Goal: Entertainment & Leisure: Consume media (video, audio)

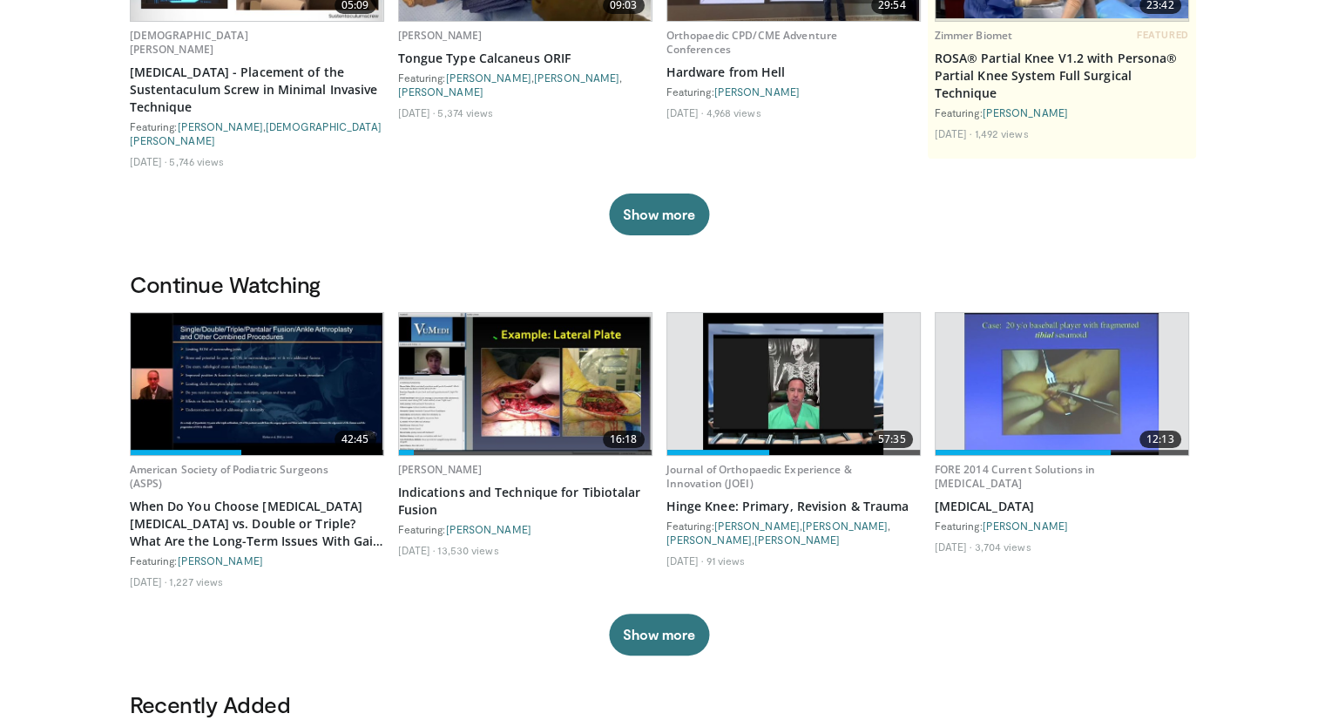
scroll to position [341, 0]
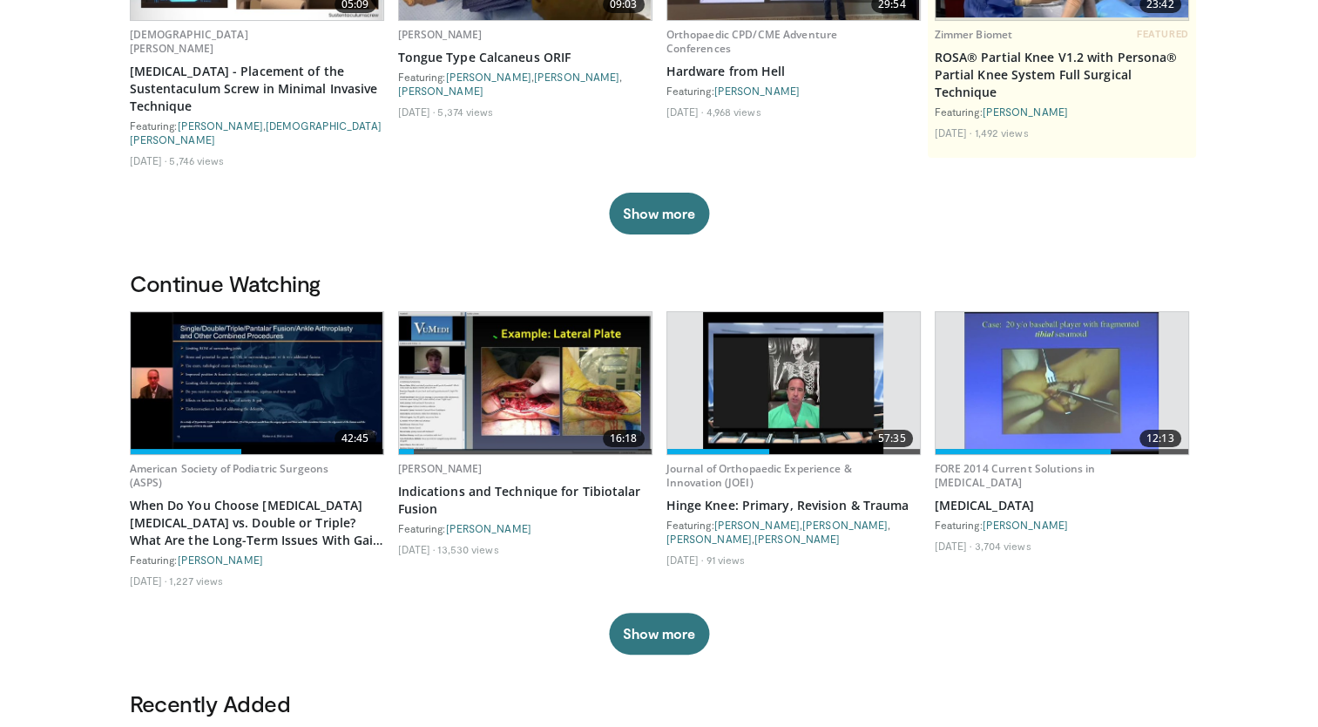
click at [248, 352] on img at bounding box center [257, 383] width 253 height 142
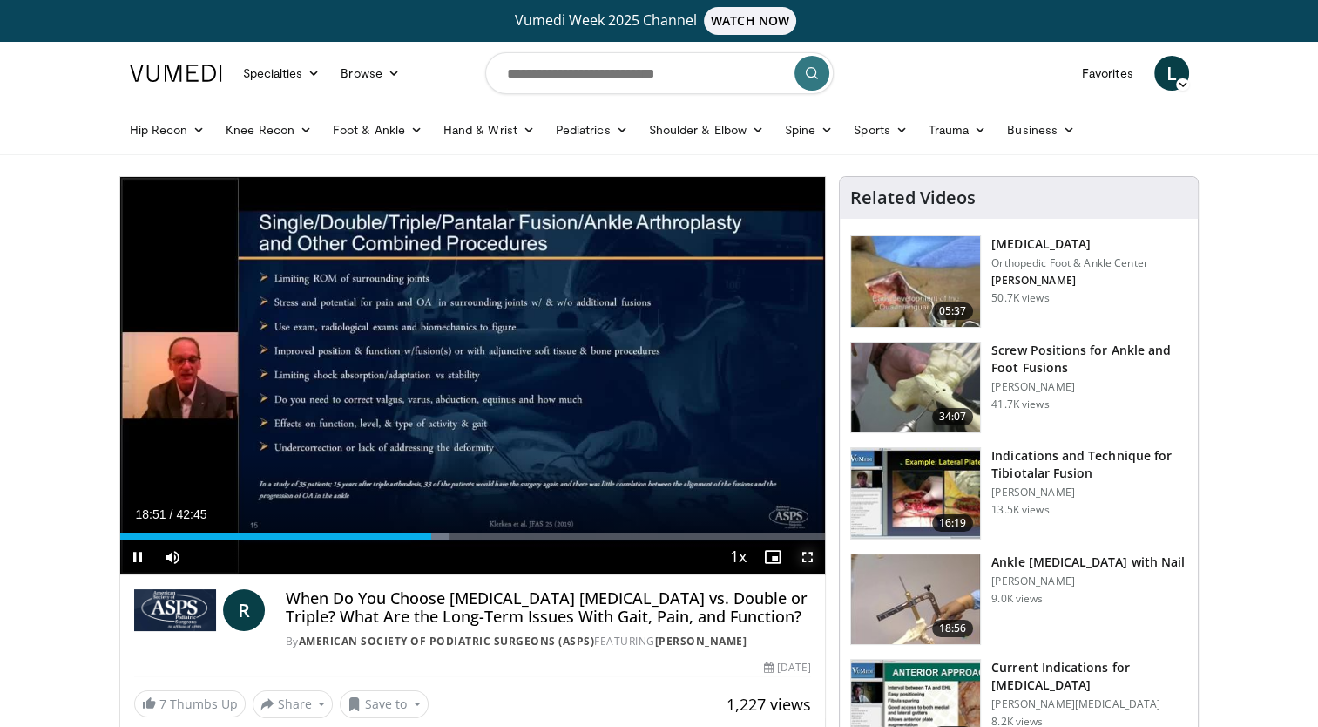
click at [808, 556] on span "Video Player" at bounding box center [807, 556] width 35 height 35
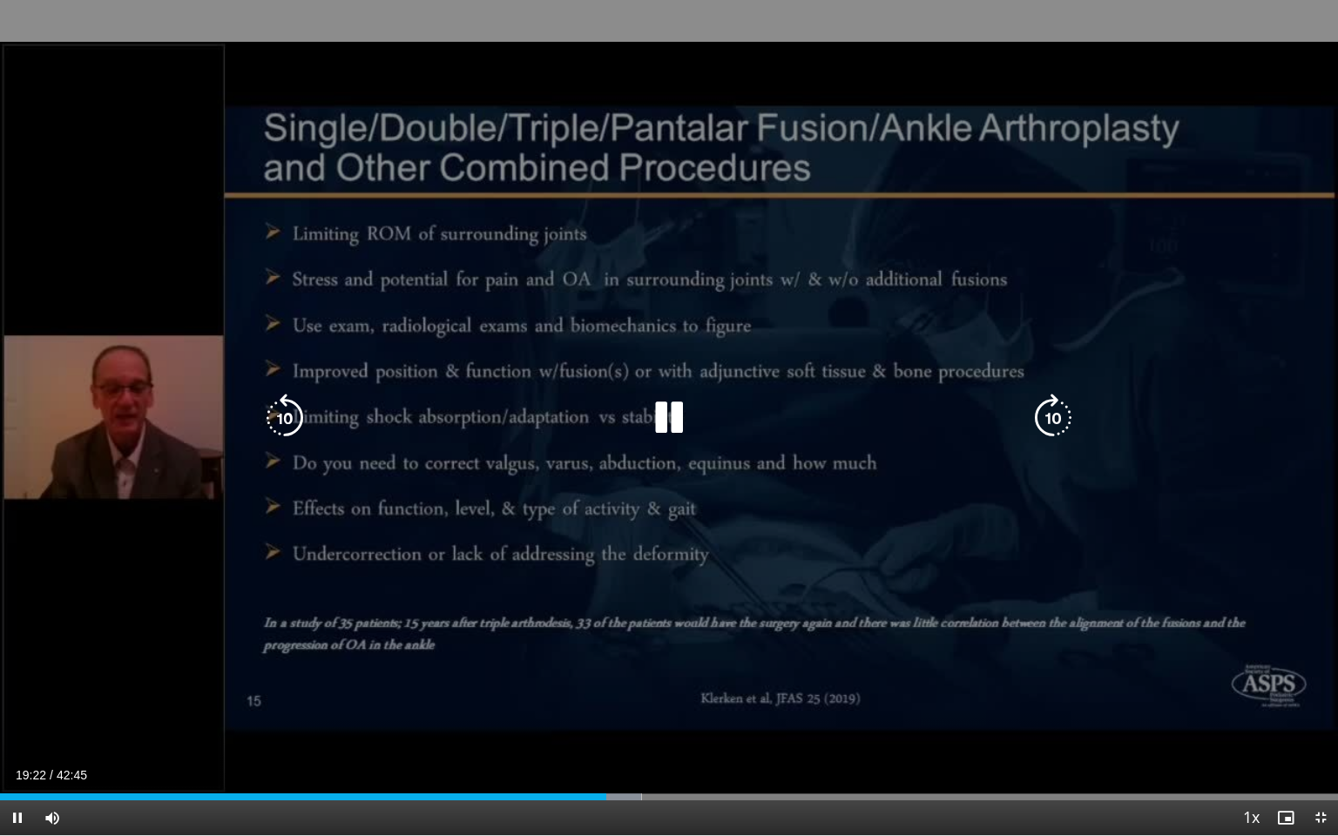
click at [674, 408] on icon "Video Player" at bounding box center [669, 418] width 49 height 49
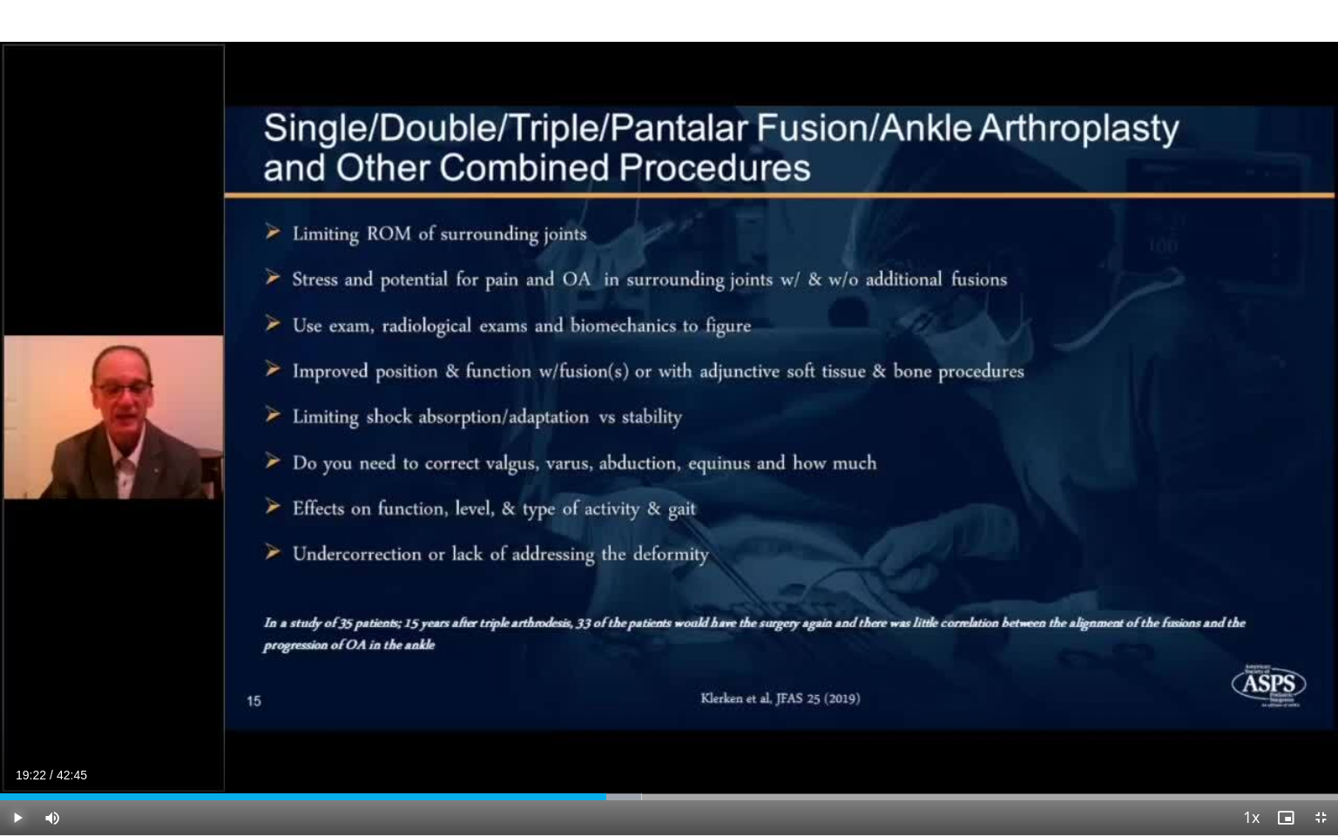
click at [18, 726] on span "Video Player" at bounding box center [17, 818] width 35 height 35
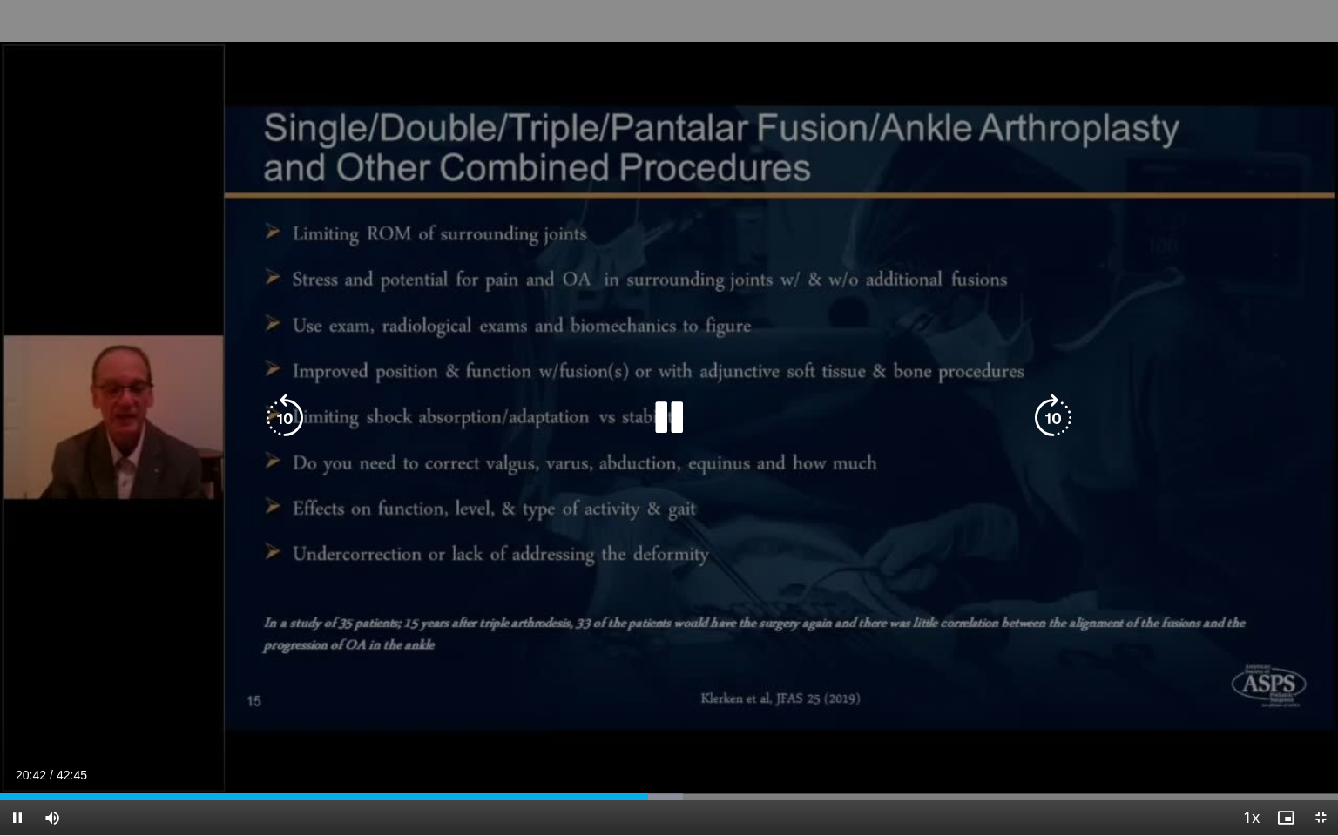
click at [661, 413] on icon "Video Player" at bounding box center [669, 418] width 49 height 49
click at [653, 413] on icon "Video Player" at bounding box center [669, 418] width 49 height 49
click at [158, 279] on div "10 seconds Tap to unmute" at bounding box center [669, 417] width 1338 height 835
click at [666, 421] on icon "Video Player" at bounding box center [669, 418] width 49 height 49
